Goal: Task Accomplishment & Management: Manage account settings

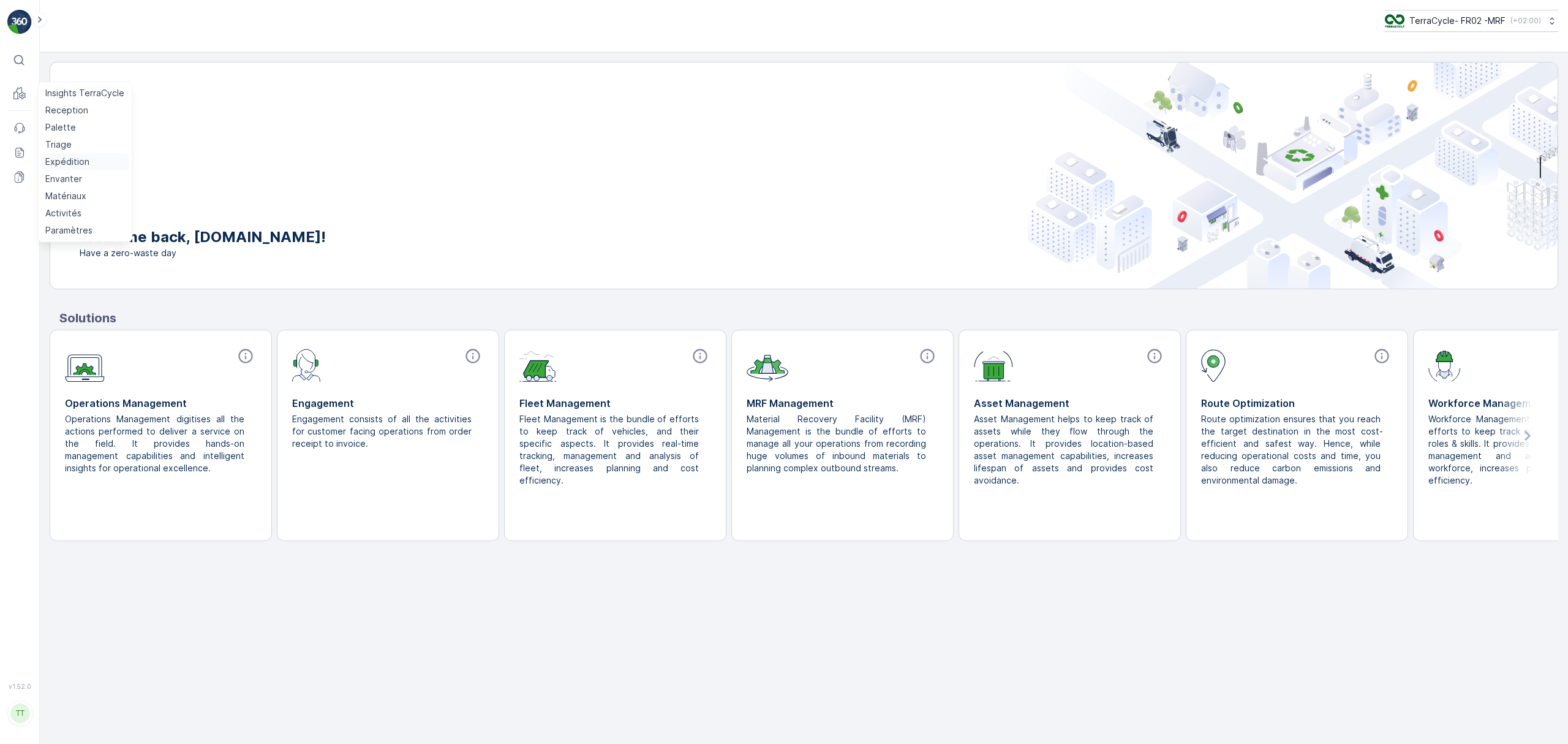
click at [59, 162] on p "Expédition" at bounding box center [67, 162] width 44 height 12
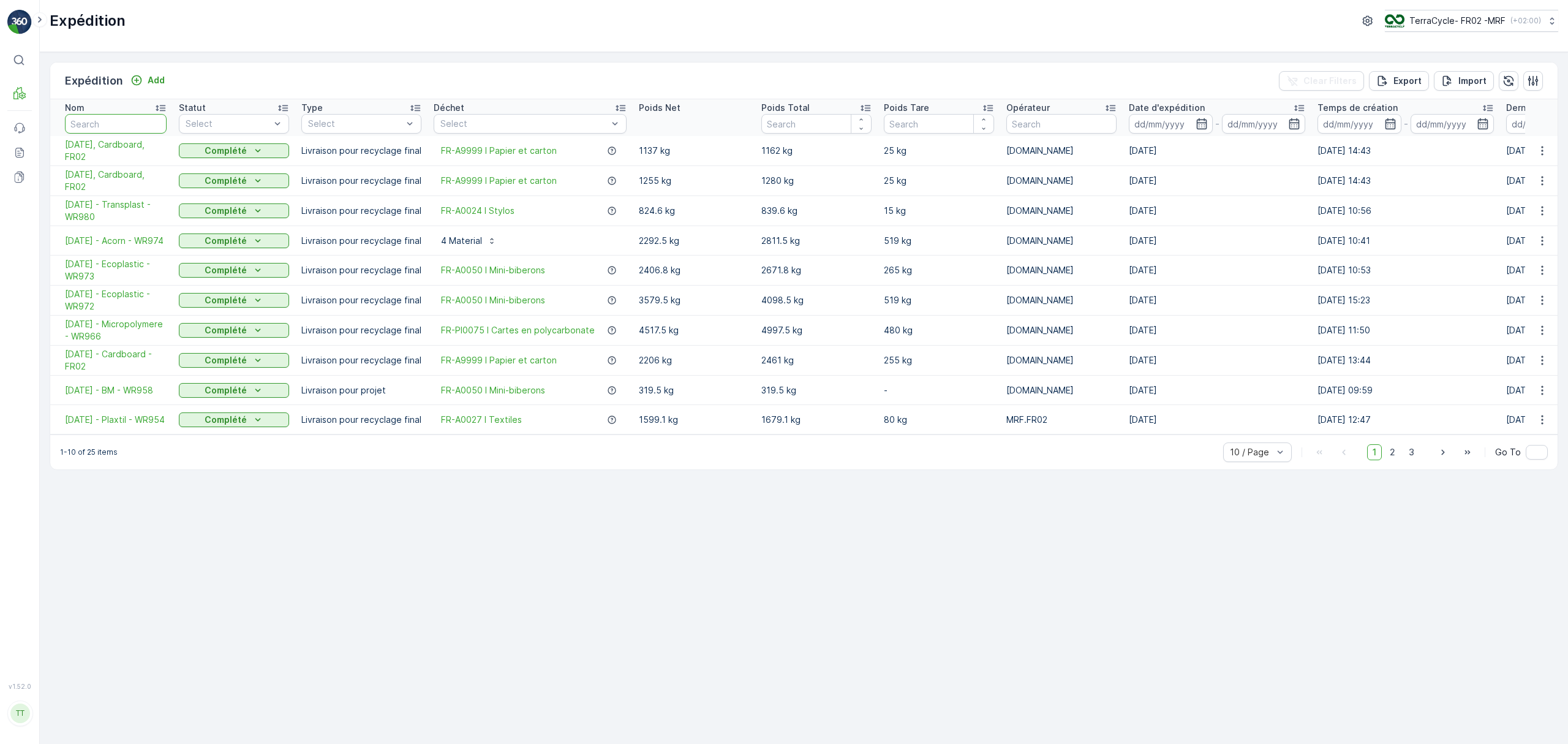
click at [113, 120] on input "text" at bounding box center [115, 124] width 102 height 19
type input "980"
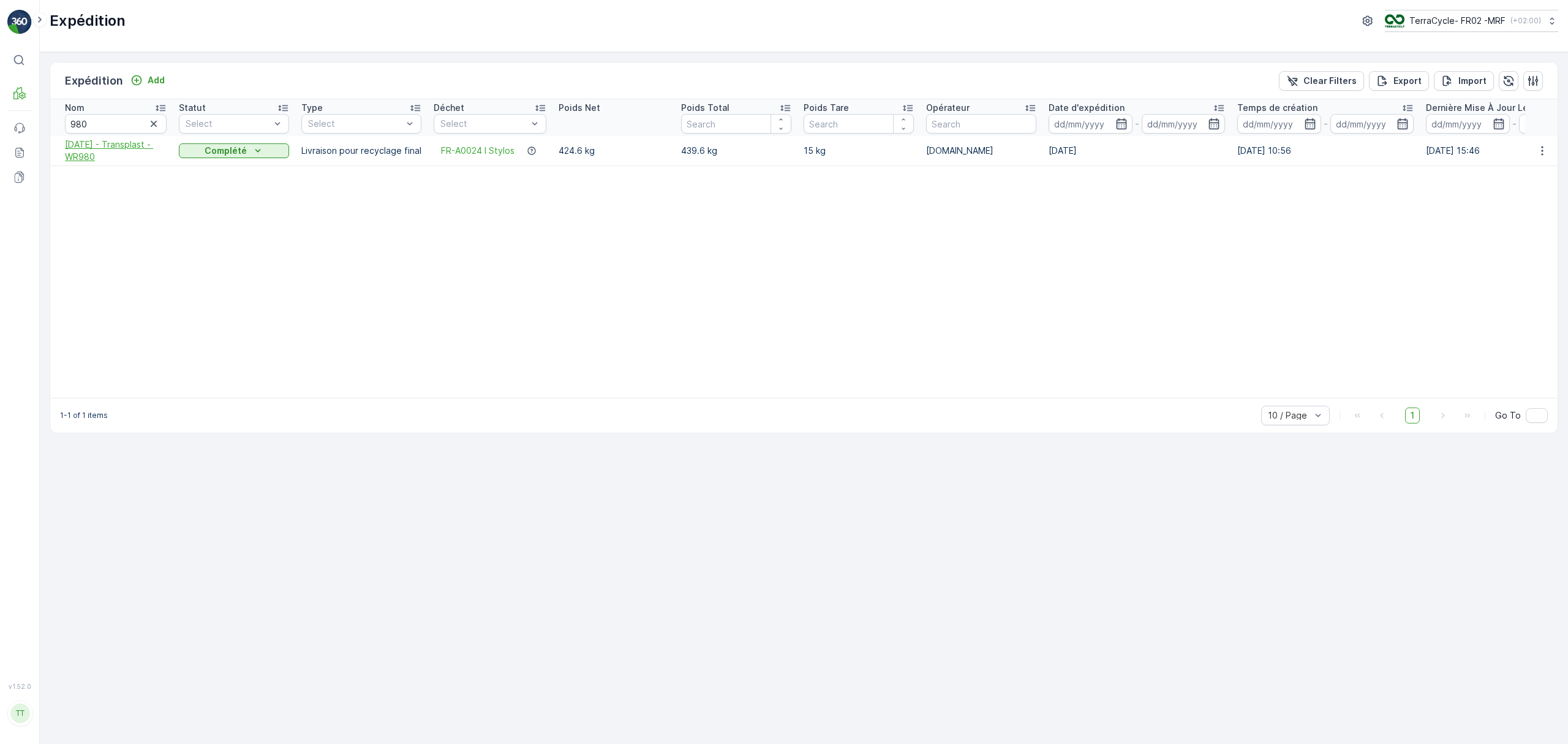
click at [108, 148] on span "[DATE] - Transplast - WR980" at bounding box center [115, 151] width 102 height 25
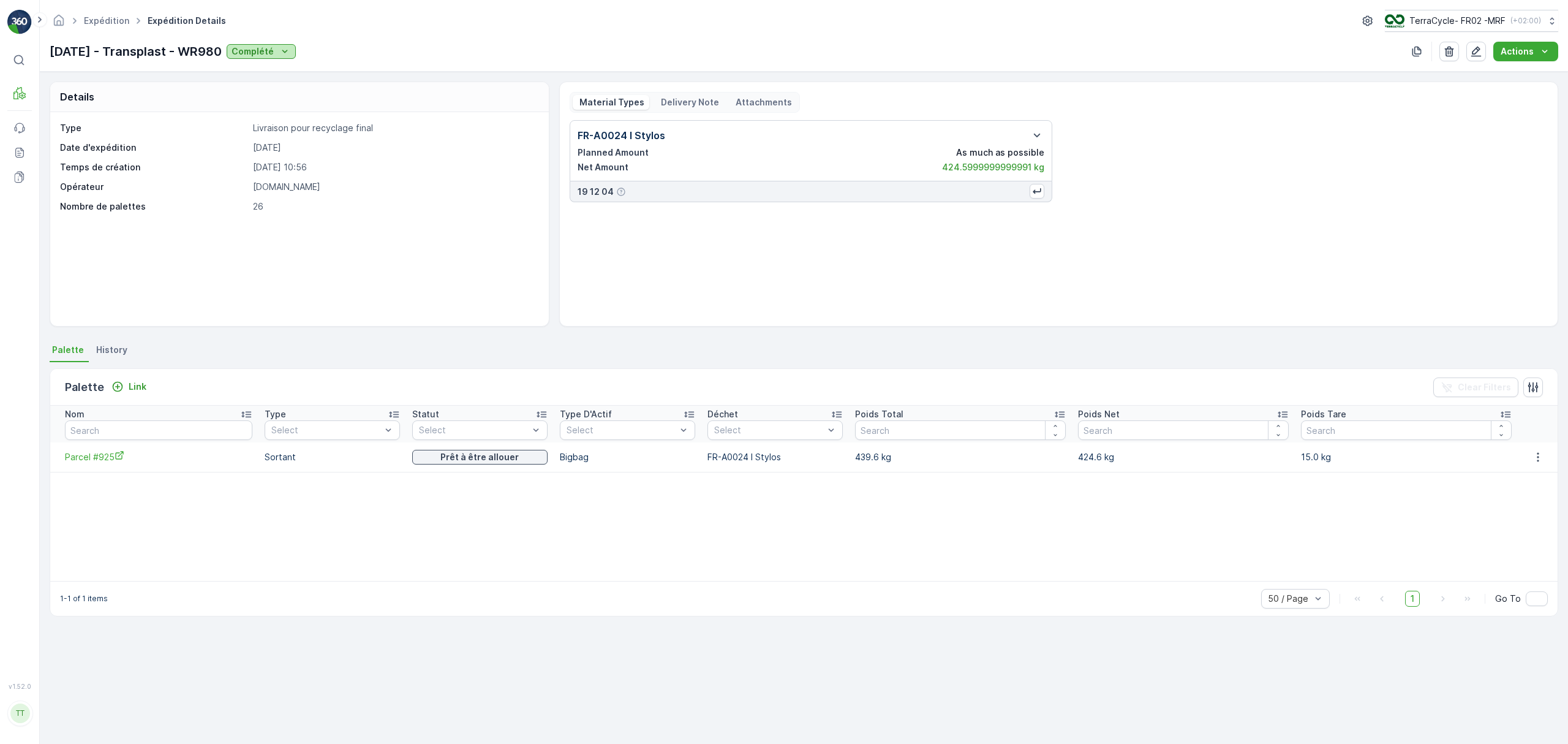
click at [291, 54] on div "Complété" at bounding box center [261, 51] width 59 height 12
click at [1534, 452] on icon "button" at bounding box center [1538, 457] width 12 height 12
click at [1536, 490] on div "Unlink Palette" at bounding box center [1527, 498] width 81 height 17
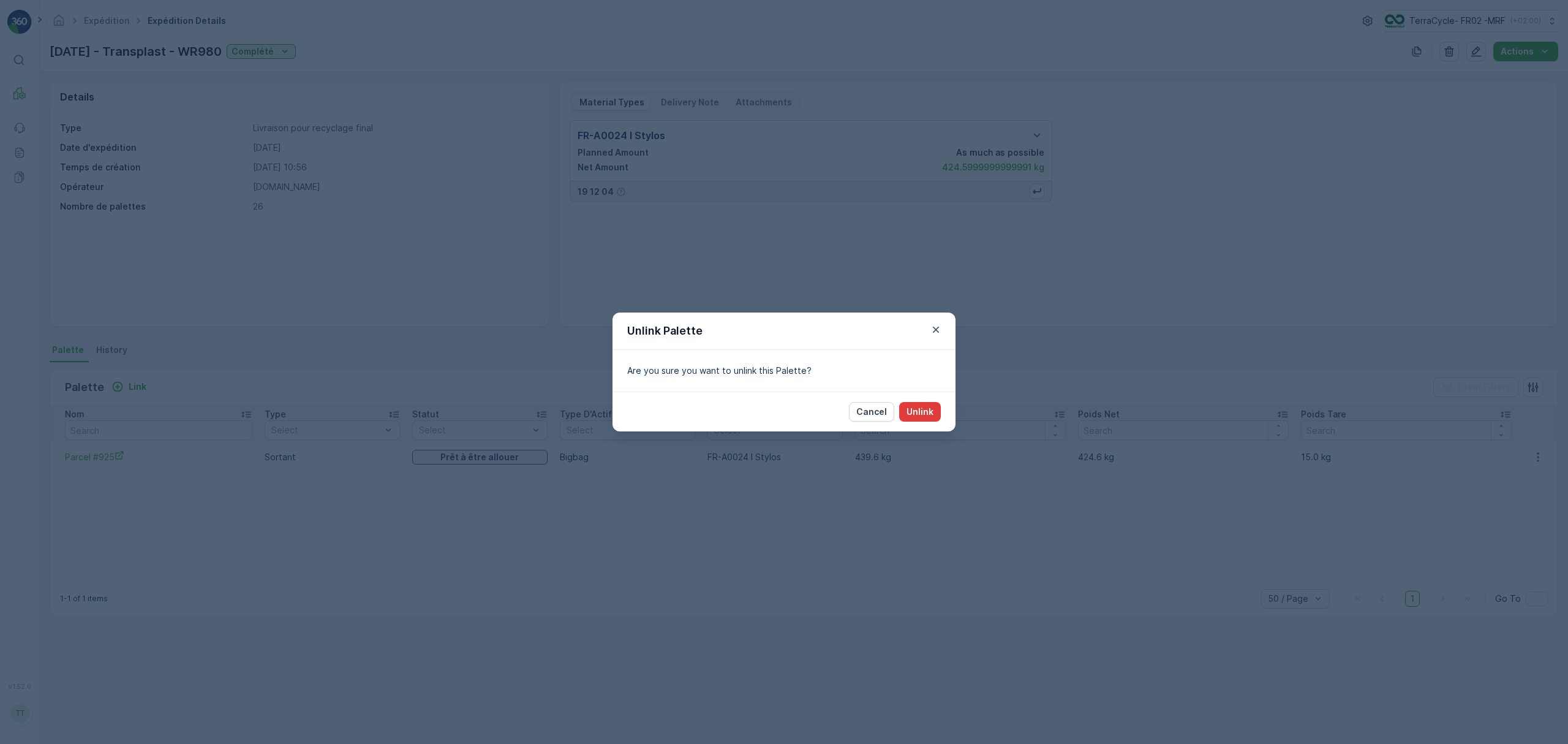
click at [927, 413] on p "Unlink" at bounding box center [920, 411] width 27 height 12
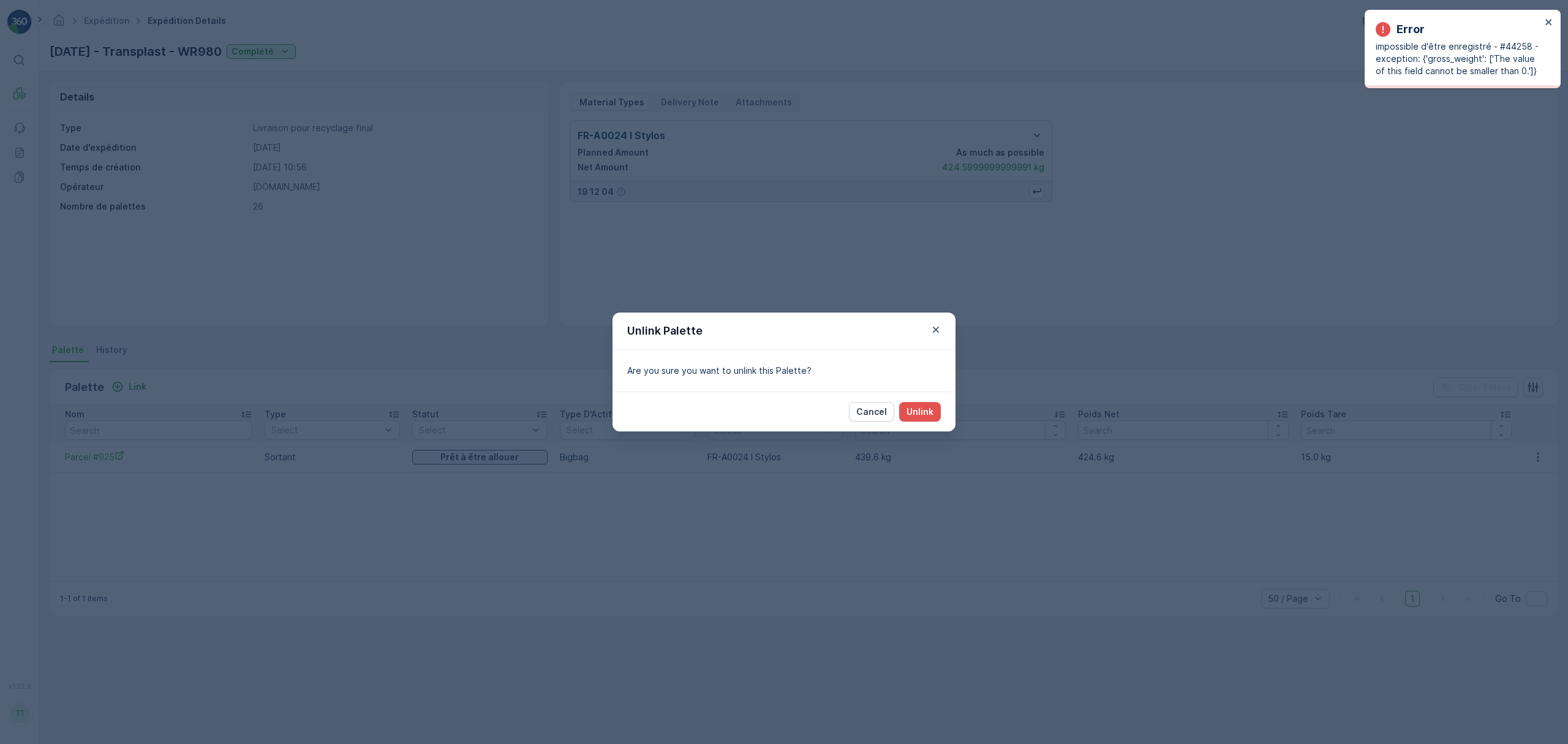
click at [1086, 261] on div "Unlink Palette Are you sure you want to unlink this Palette? Cancel Unlink" at bounding box center [784, 372] width 1568 height 744
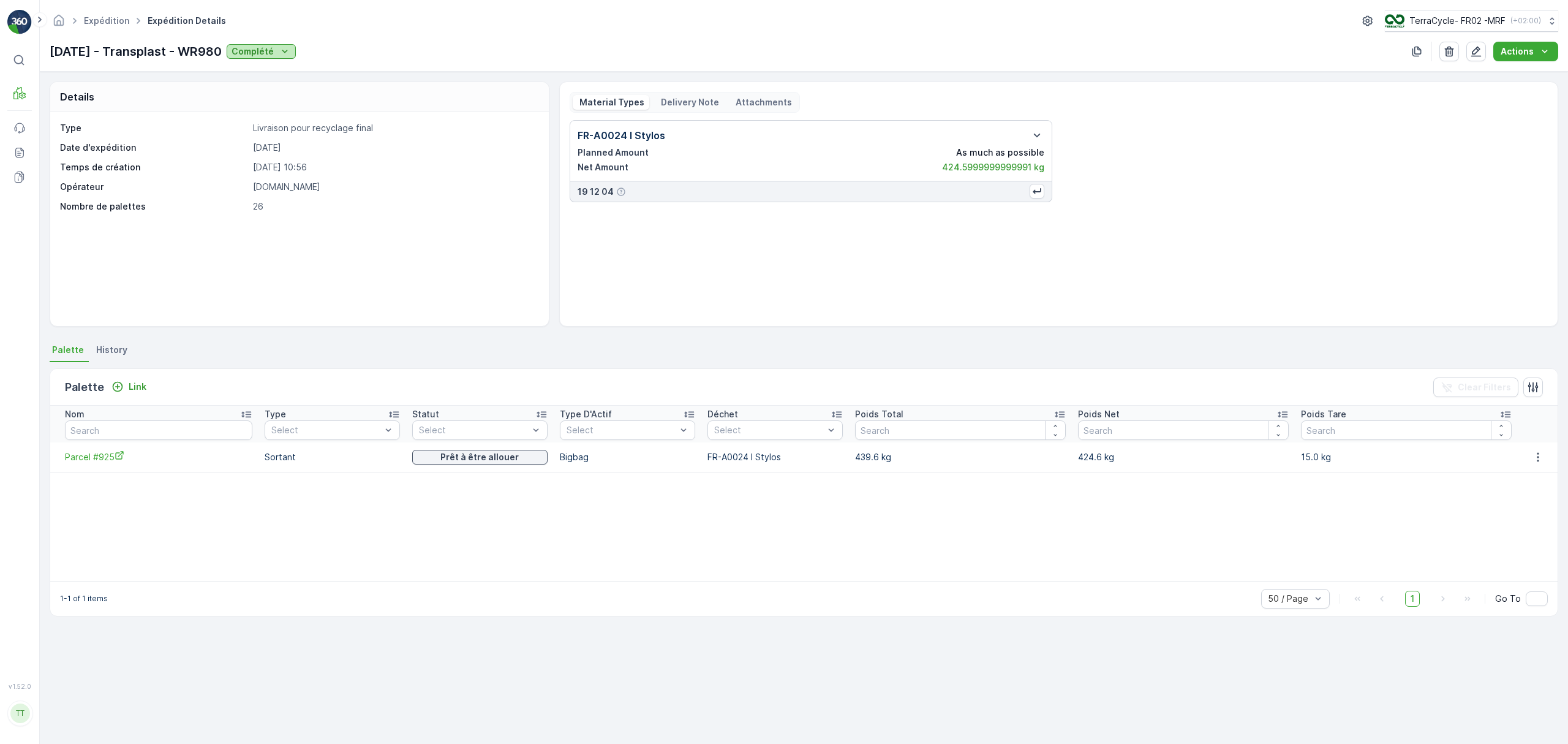
click at [263, 56] on p "Complété" at bounding box center [252, 51] width 42 height 12
click at [278, 140] on span "Annulé" at bounding box center [275, 138] width 28 height 12
click at [265, 47] on p "Complété" at bounding box center [252, 51] width 42 height 12
click at [363, 239] on div "Type Livraison pour recyclage final Date d'expédition [DATE] Temps de création …" at bounding box center [299, 219] width 499 height 214
